Goal: Information Seeking & Learning: Learn about a topic

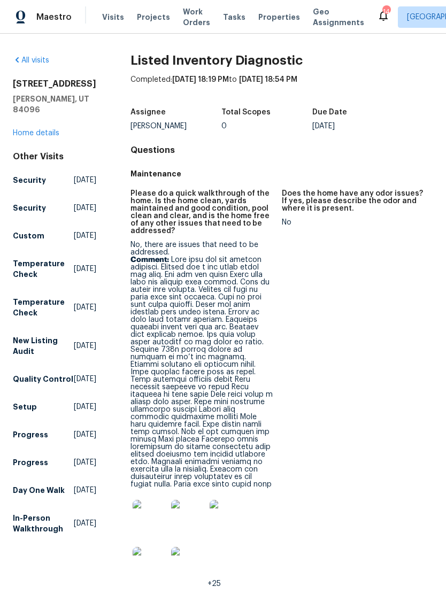
click at [146, 512] on img at bounding box center [150, 517] width 34 height 34
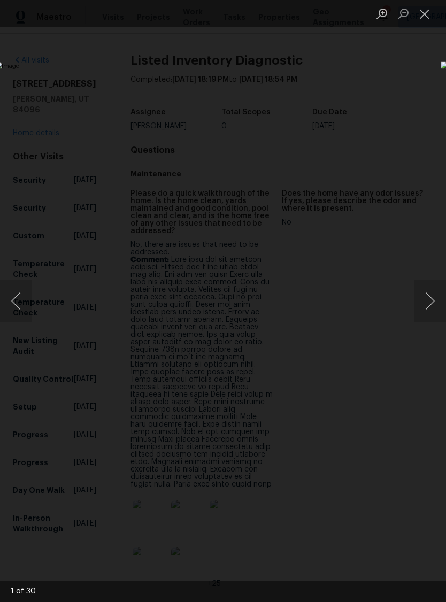
click at [429, 306] on button "Next image" at bounding box center [430, 300] width 32 height 43
click at [430, 304] on button "Next image" at bounding box center [430, 300] width 32 height 43
click at [435, 300] on button "Next image" at bounding box center [430, 300] width 32 height 43
click at [433, 296] on button "Next image" at bounding box center [430, 300] width 32 height 43
click at [427, 300] on button "Next image" at bounding box center [430, 300] width 32 height 43
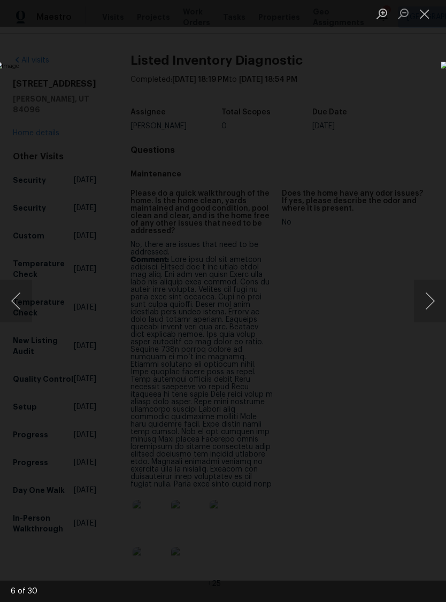
click at [426, 302] on button "Next image" at bounding box center [430, 300] width 32 height 43
click at [424, 300] on button "Next image" at bounding box center [430, 300] width 32 height 43
click at [427, 291] on button "Next image" at bounding box center [430, 300] width 32 height 43
click at [424, 297] on button "Next image" at bounding box center [430, 300] width 32 height 43
click at [425, 305] on button "Next image" at bounding box center [430, 300] width 32 height 43
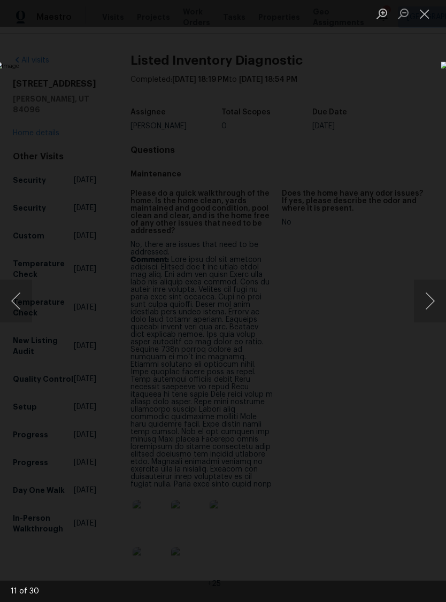
click at [424, 307] on button "Next image" at bounding box center [430, 300] width 32 height 43
click at [428, 307] on button "Next image" at bounding box center [430, 300] width 32 height 43
click at [431, 318] on button "Next image" at bounding box center [430, 300] width 32 height 43
click at [423, 321] on button "Next image" at bounding box center [430, 300] width 32 height 43
click at [424, 312] on button "Next image" at bounding box center [430, 300] width 32 height 43
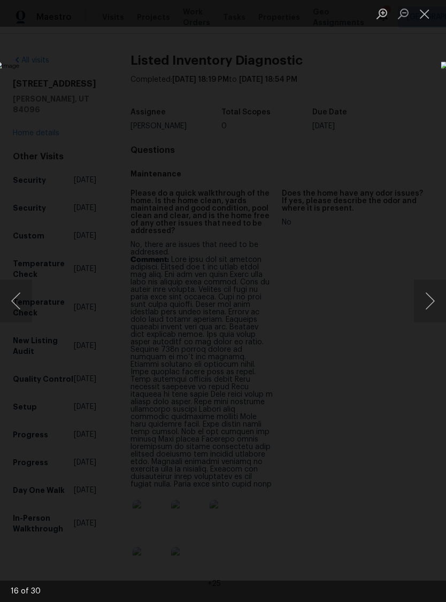
click at [421, 312] on button "Next image" at bounding box center [430, 300] width 32 height 43
click at [418, 314] on button "Next image" at bounding box center [430, 300] width 32 height 43
click at [418, 312] on button "Next image" at bounding box center [430, 300] width 32 height 43
click at [415, 305] on button "Next image" at bounding box center [430, 300] width 32 height 43
click at [427, 308] on button "Next image" at bounding box center [430, 300] width 32 height 43
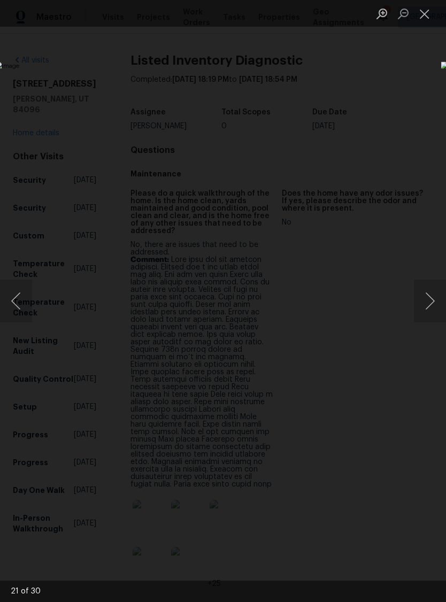
click at [421, 314] on button "Next image" at bounding box center [430, 300] width 32 height 43
click at [424, 318] on button "Next image" at bounding box center [430, 300] width 32 height 43
click at [423, 314] on button "Next image" at bounding box center [430, 300] width 32 height 43
click at [13, 300] on button "Previous image" at bounding box center [16, 300] width 32 height 43
click at [435, 298] on button "Next image" at bounding box center [430, 300] width 32 height 43
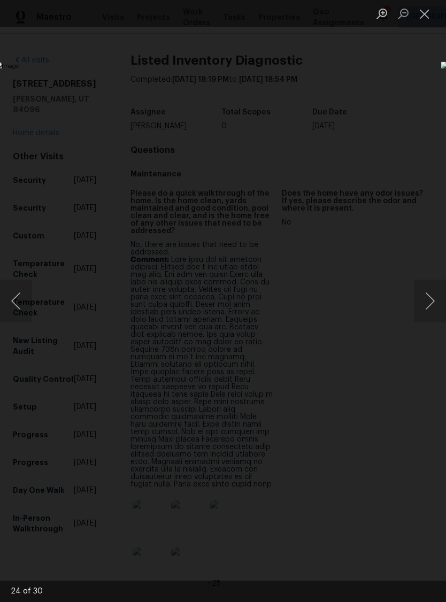
click at [430, 321] on button "Next image" at bounding box center [430, 300] width 32 height 43
click at [349, 326] on img "Lightbox" at bounding box center [172, 300] width 354 height 478
click at [422, 302] on button "Next image" at bounding box center [430, 300] width 32 height 43
click at [417, 306] on button "Next image" at bounding box center [430, 300] width 32 height 43
click at [21, 299] on button "Previous image" at bounding box center [16, 300] width 32 height 43
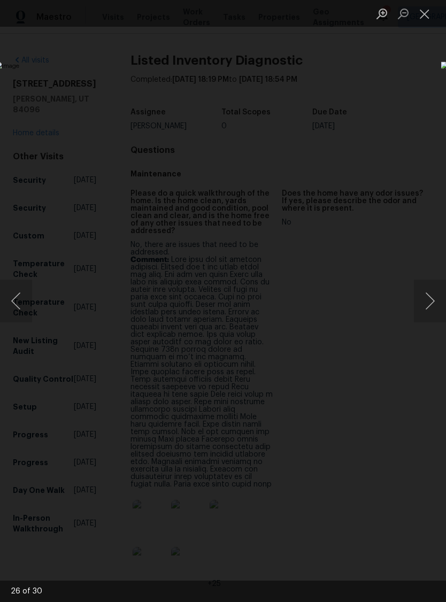
click at [432, 307] on button "Next image" at bounding box center [430, 300] width 32 height 43
click at [349, 322] on img "Lightbox" at bounding box center [172, 300] width 354 height 478
click at [426, 310] on button "Next image" at bounding box center [430, 300] width 32 height 43
click at [349, 308] on img "Lightbox" at bounding box center [172, 300] width 354 height 478
click at [425, 306] on button "Next image" at bounding box center [430, 300] width 32 height 43
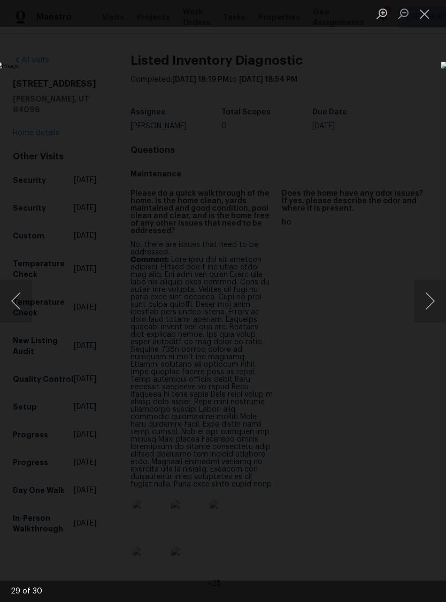
click at [425, 309] on button "Next image" at bounding box center [430, 300] width 32 height 43
click at [430, 305] on button "Next image" at bounding box center [430, 300] width 32 height 43
click at [425, 316] on button "Next image" at bounding box center [430, 300] width 32 height 43
click at [426, 314] on button "Next image" at bounding box center [430, 300] width 32 height 43
click at [422, 318] on button "Next image" at bounding box center [430, 300] width 32 height 43
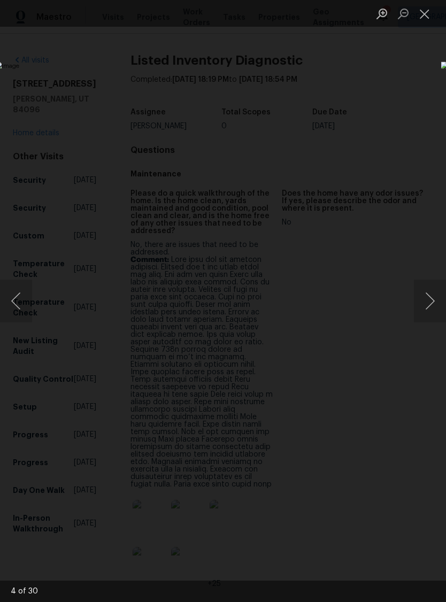
click at [349, 323] on img "Lightbox" at bounding box center [172, 300] width 354 height 478
click at [349, 322] on img "Lightbox" at bounding box center [172, 300] width 354 height 478
click at [423, 312] on button "Next image" at bounding box center [430, 300] width 32 height 43
click at [421, 305] on button "Next image" at bounding box center [430, 300] width 32 height 43
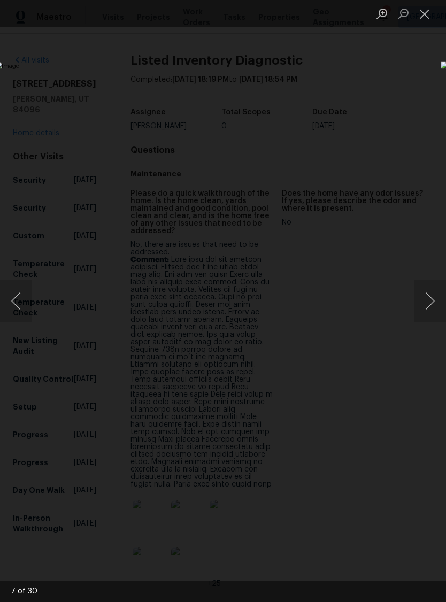
click at [421, 304] on button "Next image" at bounding box center [430, 300] width 32 height 43
click at [424, 20] on button "Close lightbox" at bounding box center [424, 13] width 21 height 19
